Goal: Task Accomplishment & Management: Manage account settings

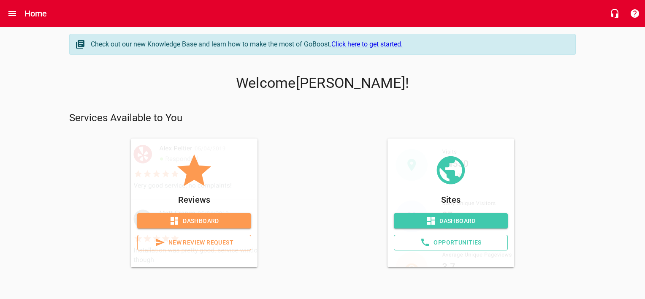
click at [27, 8] on h6 "Home" at bounding box center [35, 14] width 23 height 14
click at [12, 13] on icon "Open drawer" at bounding box center [12, 13] width 10 height 10
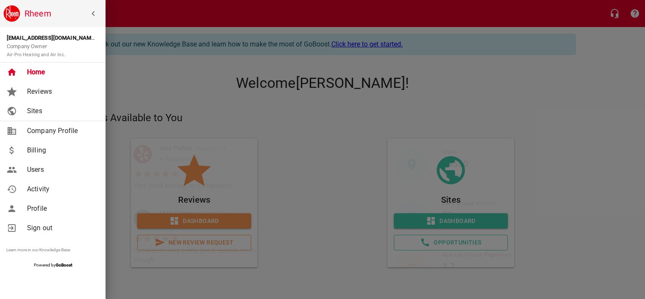
click at [43, 147] on span "Billing" at bounding box center [61, 150] width 68 height 10
